Goal: Task Accomplishment & Management: Use online tool/utility

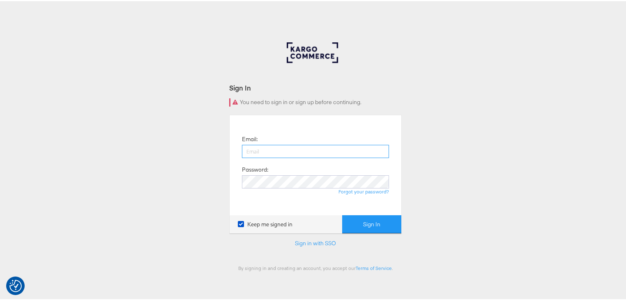
click at [301, 146] on input "email" at bounding box center [315, 149] width 147 height 13
type input "[PERSON_NAME][EMAIL_ADDRESS][PERSON_NAME][DOMAIN_NAME]"
click at [342, 214] on button "Sign In" at bounding box center [371, 223] width 59 height 18
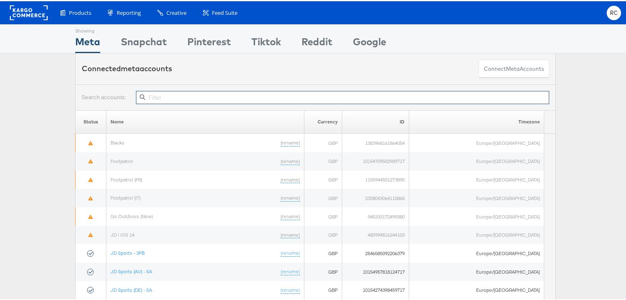
click at [156, 94] on input "text" at bounding box center [342, 96] width 413 height 13
click at [166, 95] on input "text" at bounding box center [342, 96] width 413 height 13
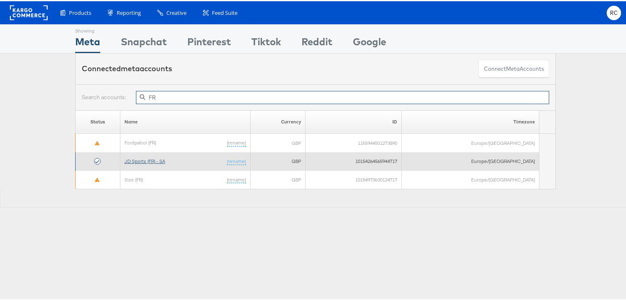
type input "FR"
click at [157, 158] on link "JD Sports (FR) - SA" at bounding box center [145, 160] width 41 height 6
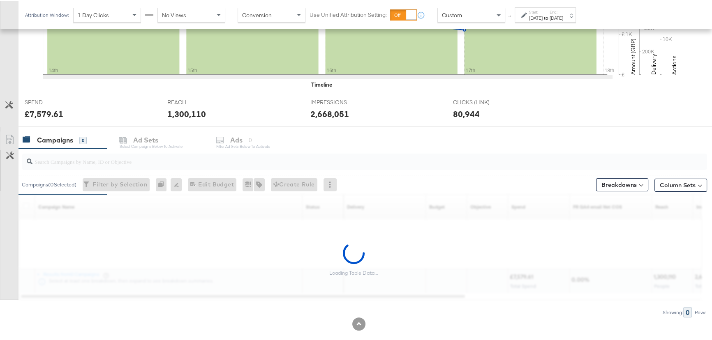
scroll to position [258, 0]
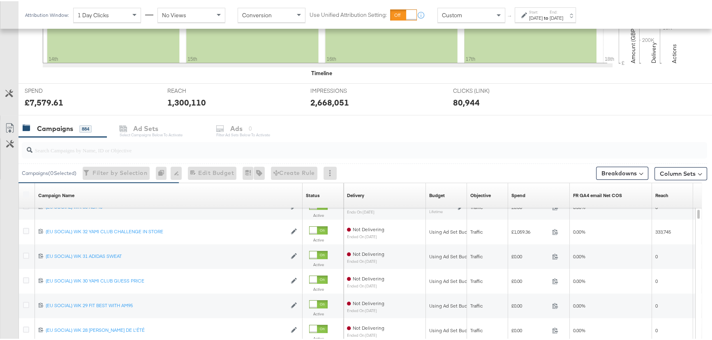
click at [87, 143] on input "search" at bounding box center [338, 146] width 612 height 16
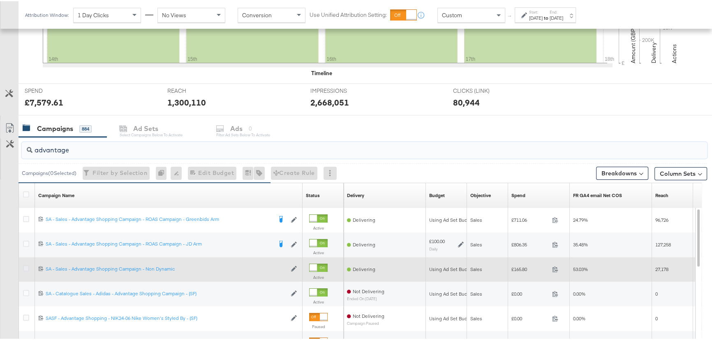
type input "advantage"
click at [24, 268] on icon at bounding box center [26, 267] width 6 height 6
click at [0, 0] on input "checkbox" at bounding box center [0, 0] width 0 height 0
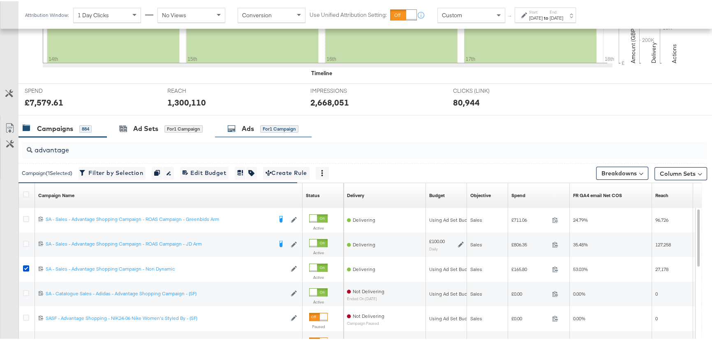
click at [255, 124] on div "Ads for 1 Campaign" at bounding box center [262, 127] width 71 height 9
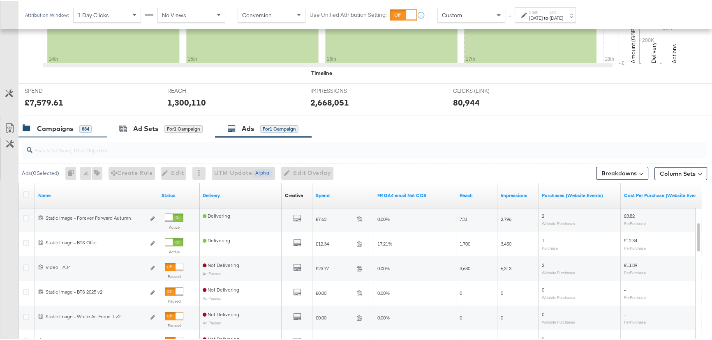
click at [76, 127] on div "Campaigns 884" at bounding box center [57, 127] width 69 height 9
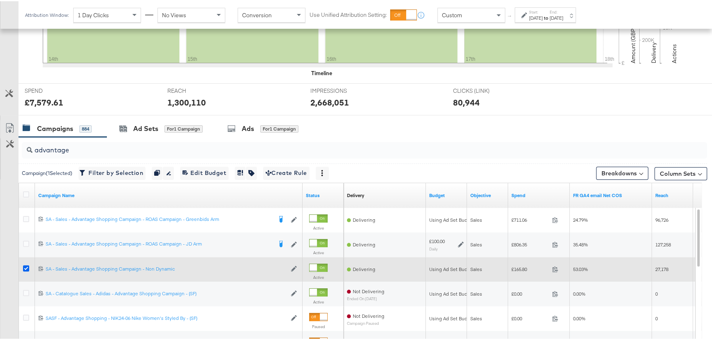
click at [24, 268] on icon at bounding box center [26, 267] width 6 height 6
click at [0, 0] on input "checkbox" at bounding box center [0, 0] width 0 height 0
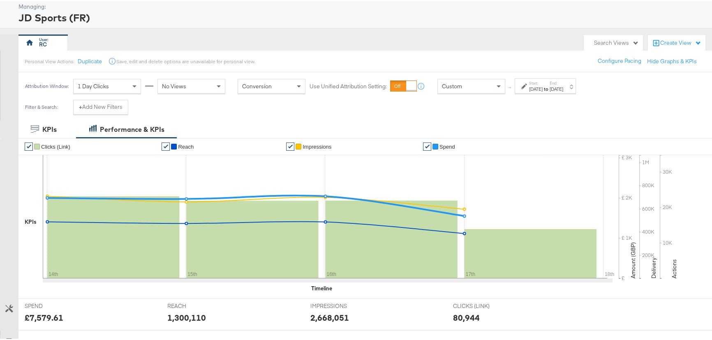
scroll to position [0, 0]
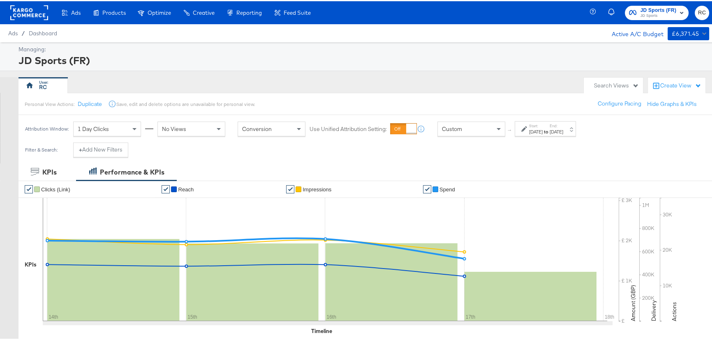
click at [660, 12] on span "JD Sports" at bounding box center [658, 15] width 36 height 7
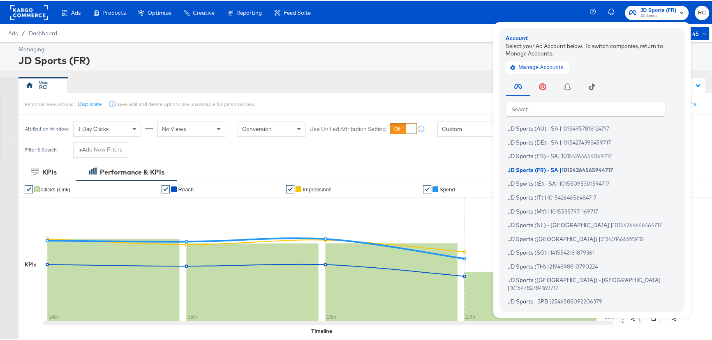
click at [572, 105] on input "text" at bounding box center [584, 107] width 159 height 15
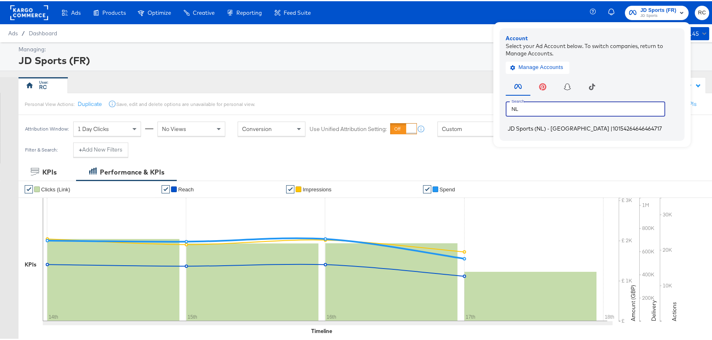
type input "NL"
click at [612, 125] on span "10154264646464717" at bounding box center [636, 127] width 49 height 7
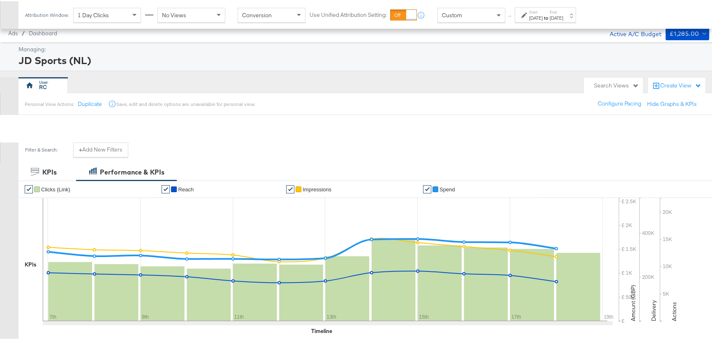
scroll to position [224, 0]
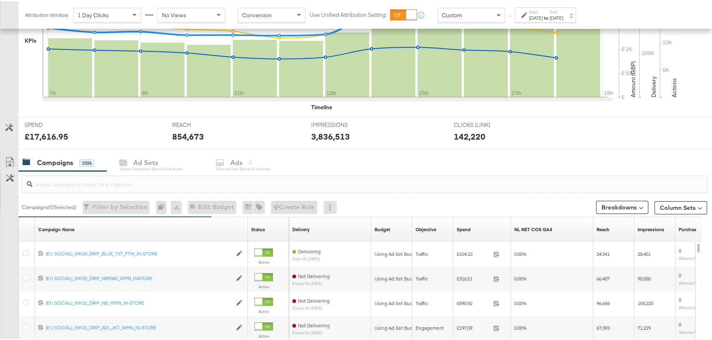
click at [134, 184] on input "search" at bounding box center [338, 180] width 612 height 16
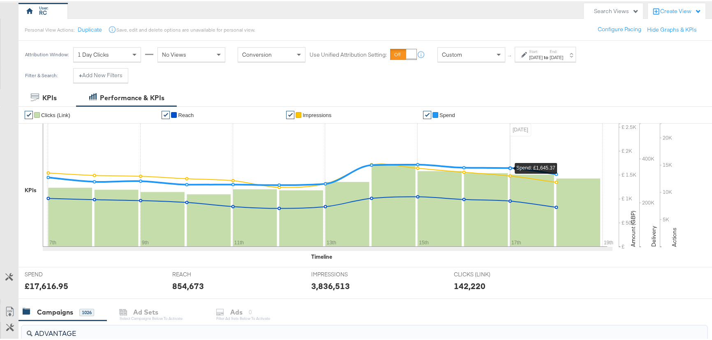
scroll to position [0, 0]
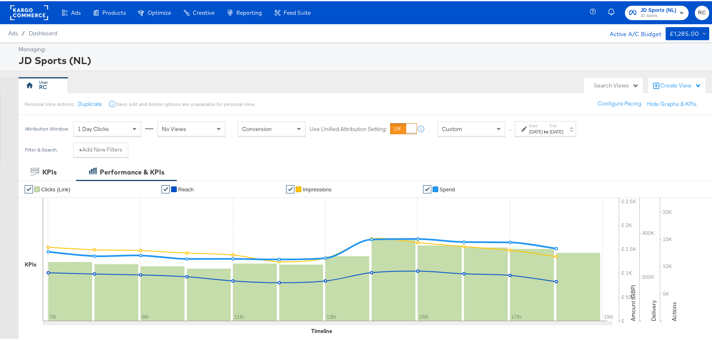
type input "ADVANTAGE"
click at [549, 133] on div "to" at bounding box center [545, 130] width 7 height 7
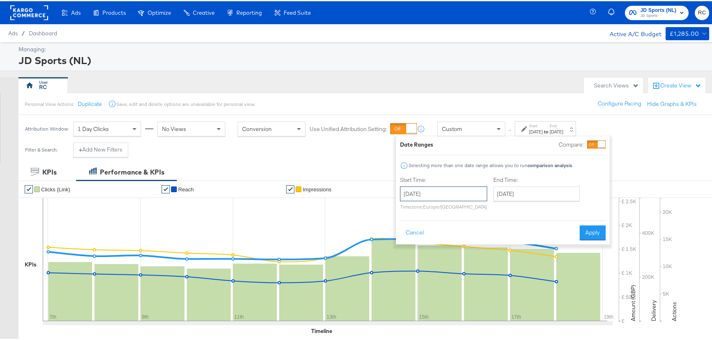
click at [454, 189] on input "September 7th 2025" at bounding box center [443, 192] width 87 height 15
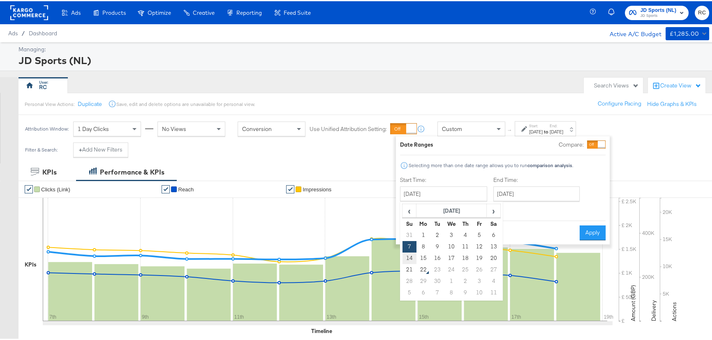
click at [406, 258] on td "14" at bounding box center [409, 258] width 14 height 12
type input "September 14th 2025"
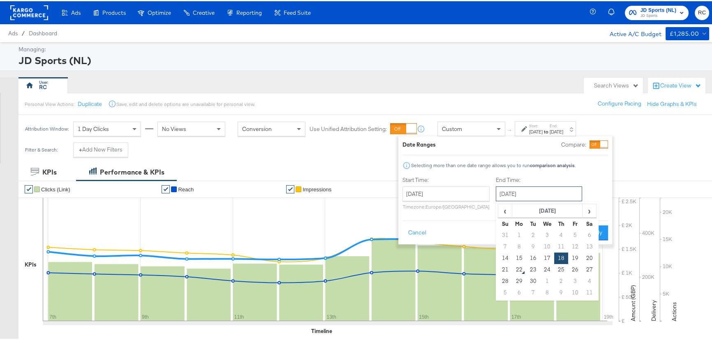
click at [573, 195] on input "September 18th 2025" at bounding box center [539, 192] width 86 height 15
click at [589, 270] on td "27" at bounding box center [589, 269] width 14 height 12
type input "September 27th 2025"
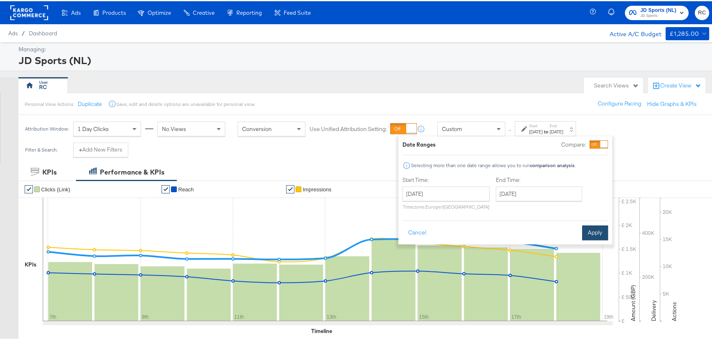
click at [599, 231] on button "Apply" at bounding box center [595, 231] width 26 height 15
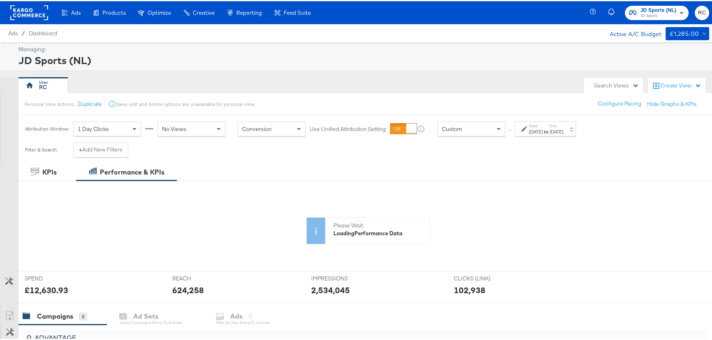
click at [542, 123] on label "Start:" at bounding box center [536, 124] width 14 height 5
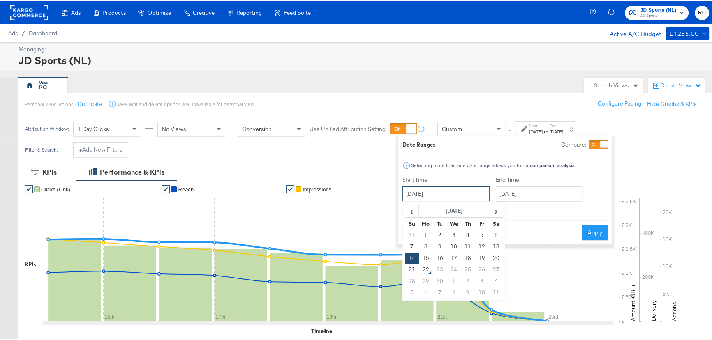
click at [473, 189] on input "September 14th 2025" at bounding box center [445, 192] width 87 height 15
click at [532, 196] on input "September 27th 2025" at bounding box center [539, 192] width 86 height 15
click at [458, 197] on input "September 14th 2025" at bounding box center [445, 192] width 87 height 15
click at [543, 192] on input "September 27th 2025" at bounding box center [539, 192] width 86 height 15
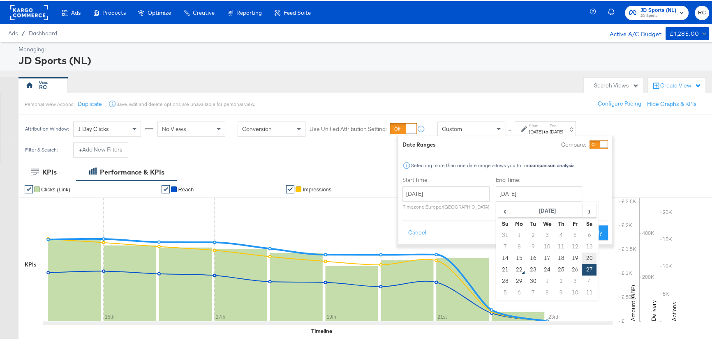
click at [586, 254] on td "20" at bounding box center [589, 258] width 14 height 12
type input "September 20th 2025"
click at [585, 228] on button "Apply" at bounding box center [595, 231] width 26 height 15
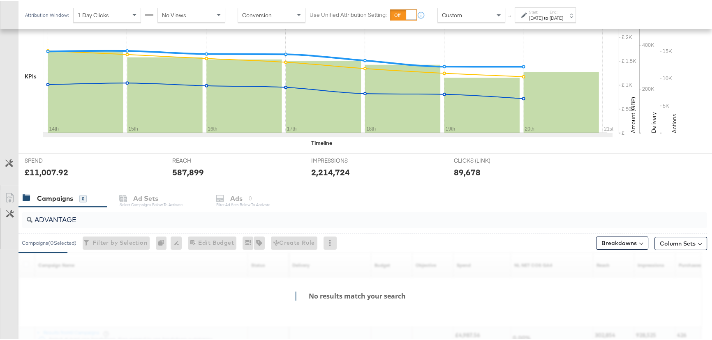
scroll to position [258, 0]
